Goal: Task Accomplishment & Management: Use online tool/utility

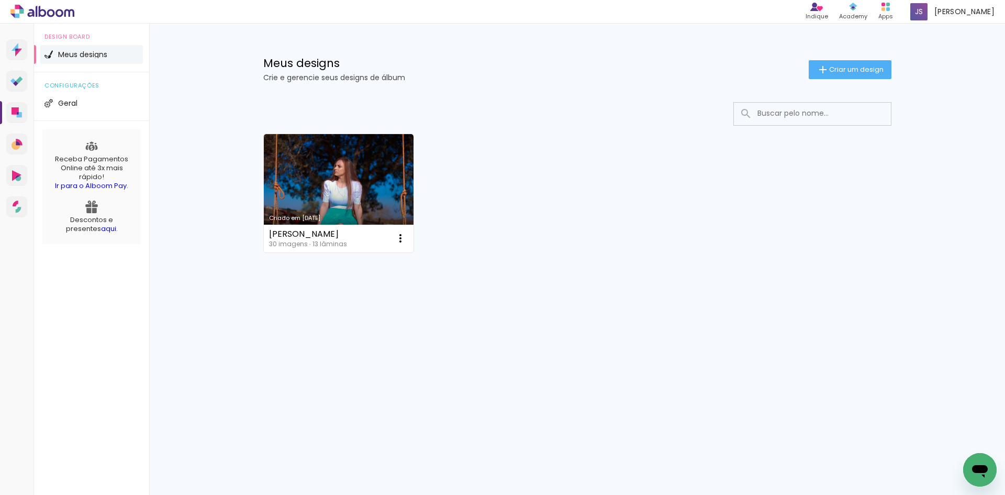
click at [336, 204] on link "Criado em [DATE]" at bounding box center [339, 193] width 150 height 118
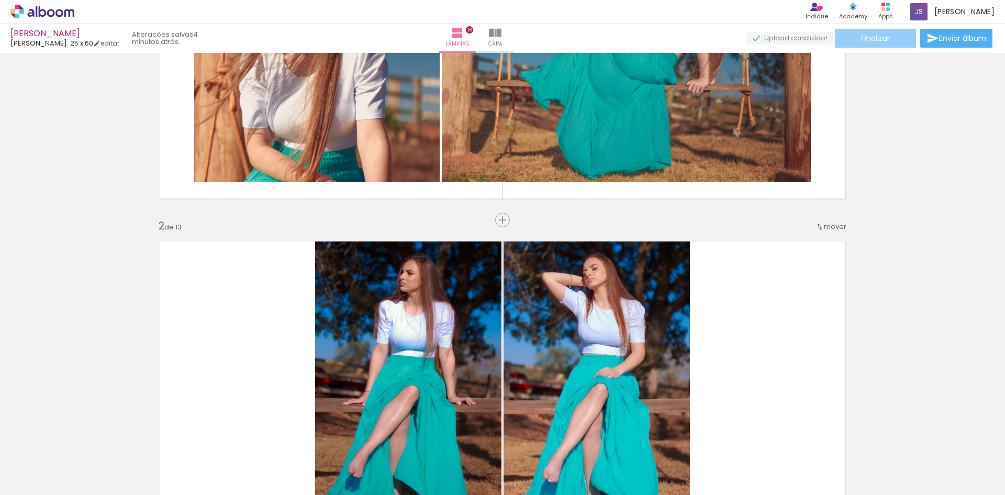
scroll to position [105, 0]
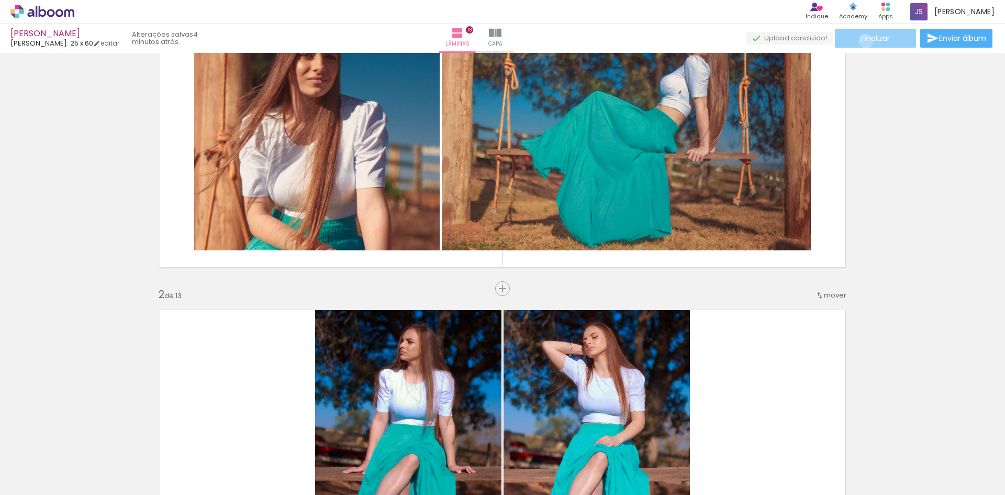
click at [862, 40] on span "Finalizar" at bounding box center [875, 38] width 29 height 7
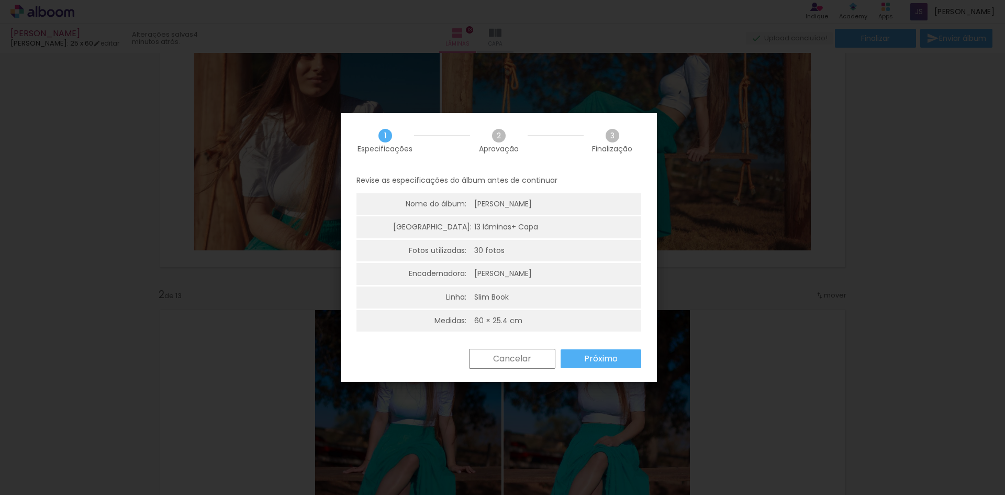
click at [0, 0] on slot "Próximo" at bounding box center [0, 0] width 0 height 0
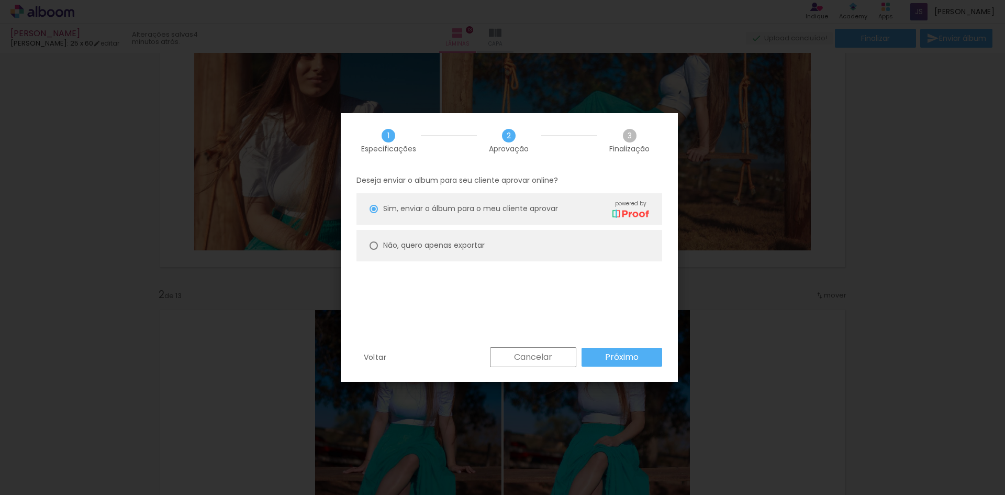
click at [0, 0] on slot "Não, quero apenas exportar" at bounding box center [0, 0] width 0 height 0
type paper-radio-button "on"
drag, startPoint x: 535, startPoint y: 342, endPoint x: 535, endPoint y: 361, distance: 19.4
click at [535, 342] on div "Deseja enviar o album para seu cliente aprovar online? Sim, enviar o álbum para…" at bounding box center [509, 257] width 337 height 179
click at [0, 0] on slot "Cancelar" at bounding box center [0, 0] width 0 height 0
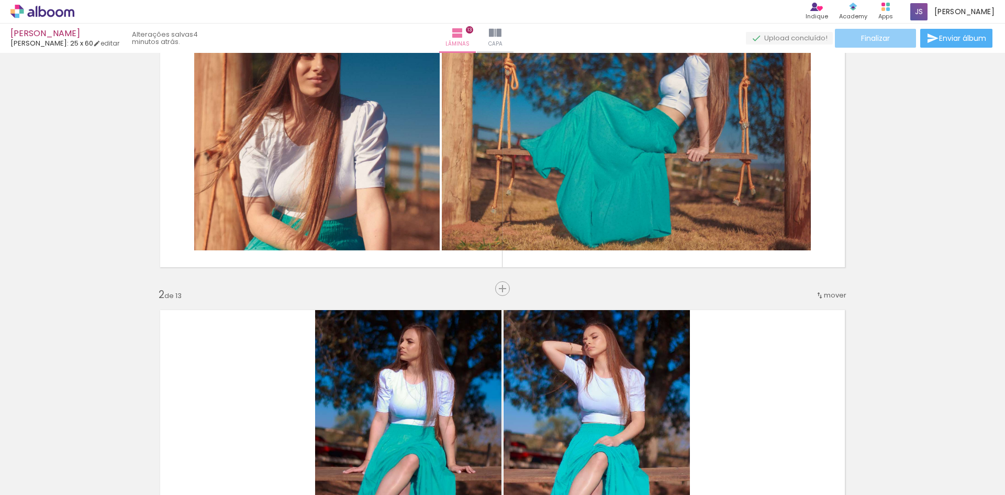
click at [878, 32] on paper-button "Finalizar" at bounding box center [875, 38] width 81 height 19
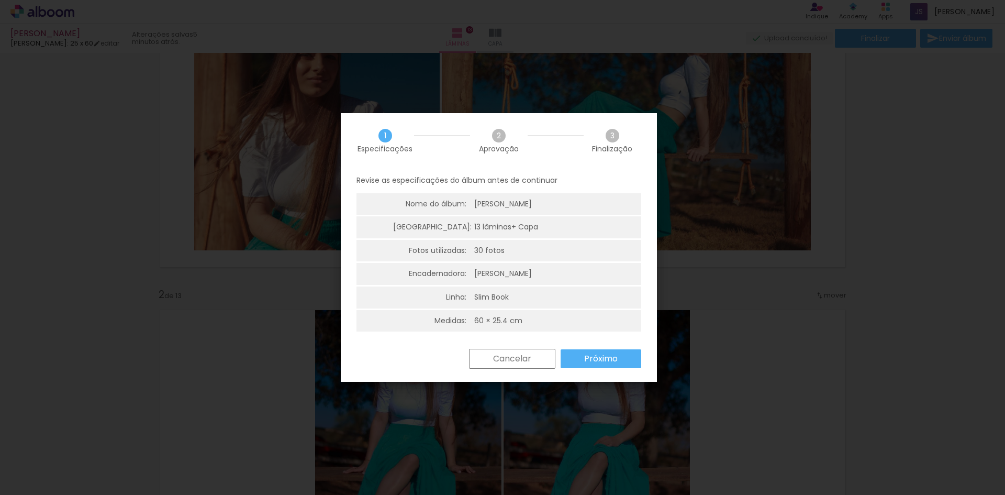
click at [0, 0] on slot "Próximo" at bounding box center [0, 0] width 0 height 0
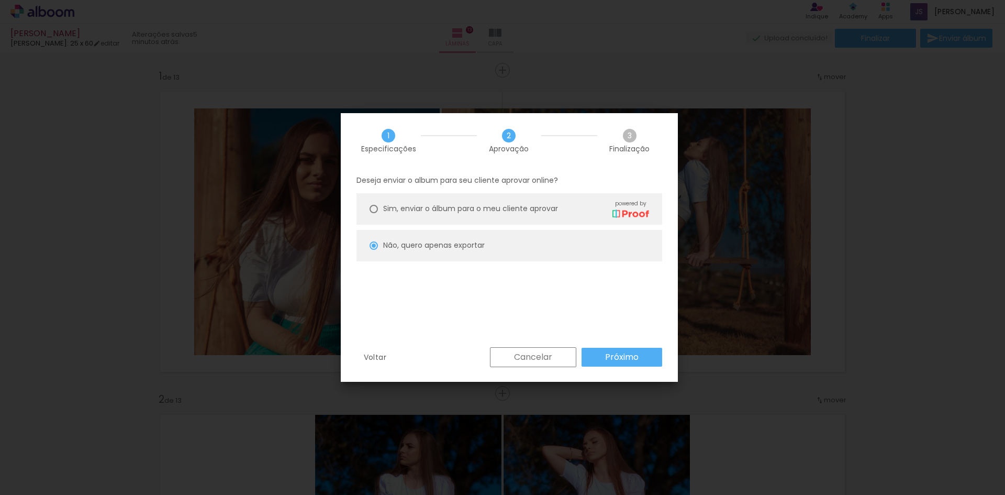
scroll to position [105, 0]
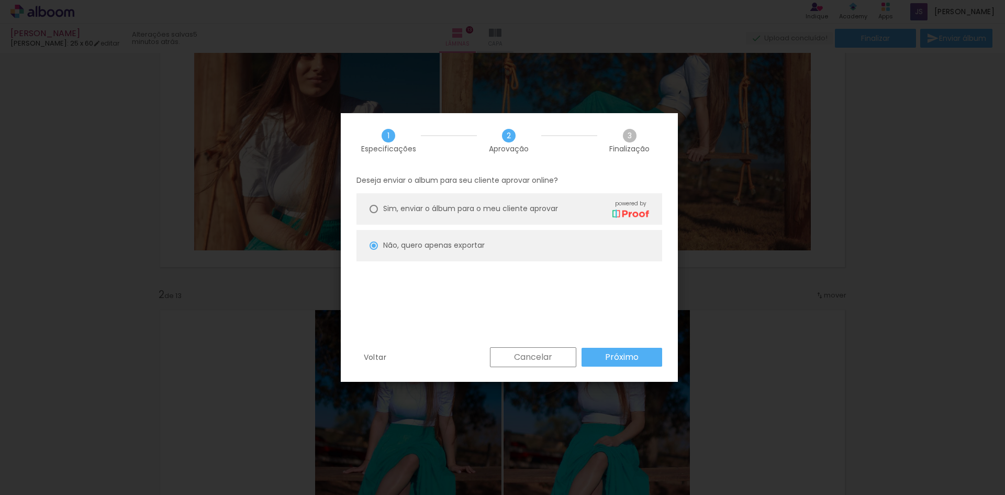
click at [0, 0] on slot "Próximo" at bounding box center [0, 0] width 0 height 0
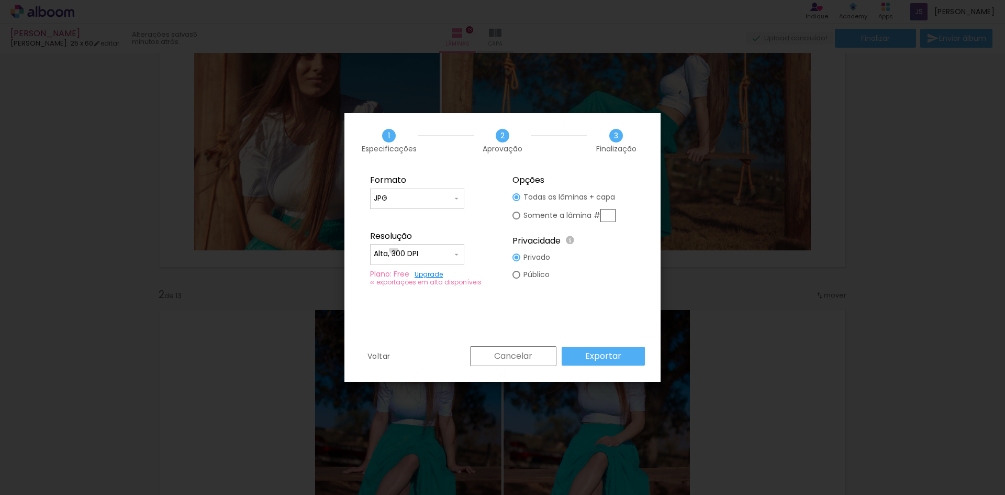
click at [394, 250] on input "Alta, 300 DPI" at bounding box center [413, 254] width 79 height 10
click at [412, 282] on paper-item "Baixa" at bounding box center [417, 273] width 94 height 21
click at [400, 249] on input "Baixa" at bounding box center [413, 254] width 79 height 10
click at [399, 257] on paper-item "Alta, 300 DPI" at bounding box center [417, 252] width 94 height 21
type input "Alta, 300 DPI"
